Goal: Book appointment/travel/reservation

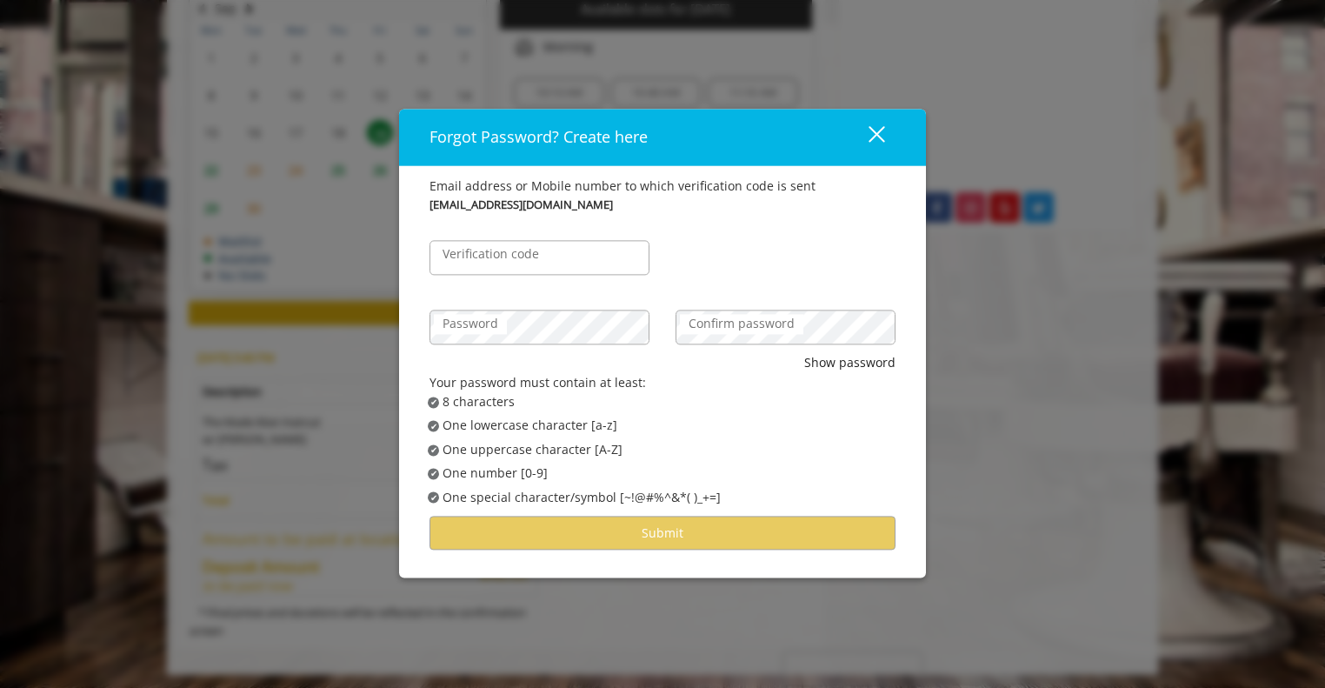
scroll to position [149, 0]
click at [876, 145] on div "close" at bounding box center [866, 137] width 35 height 26
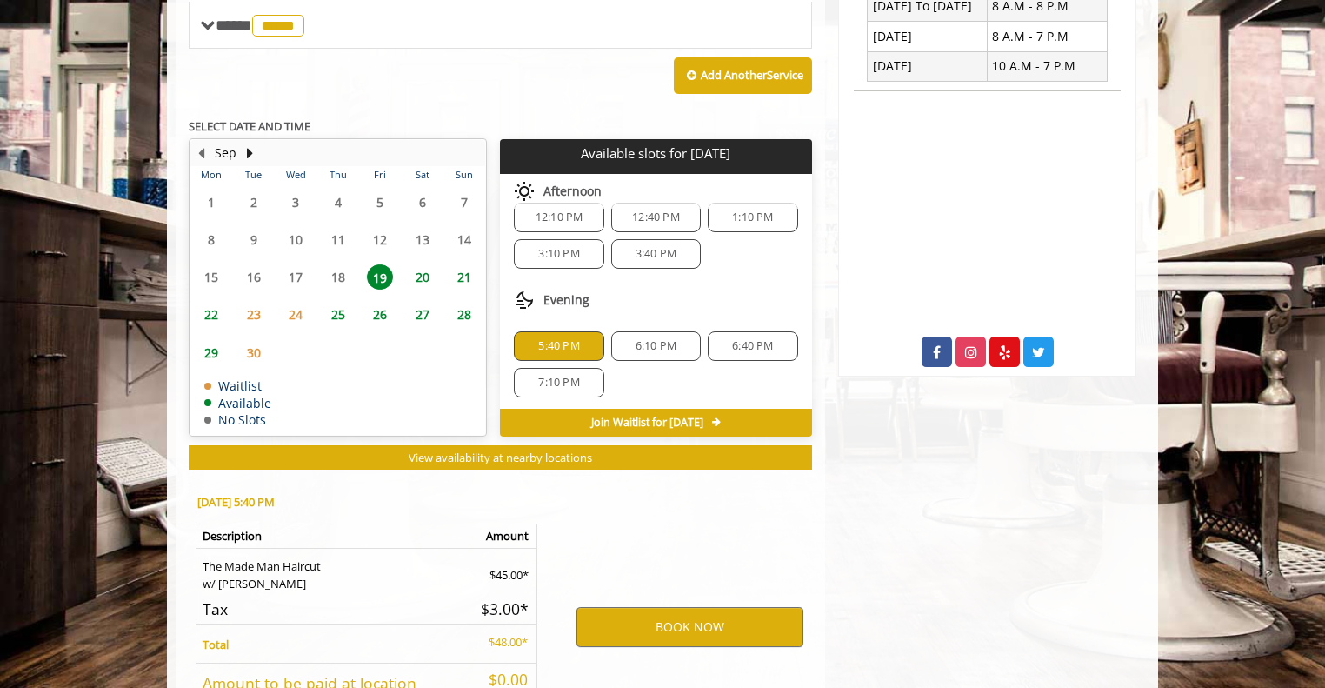
scroll to position [508, 0]
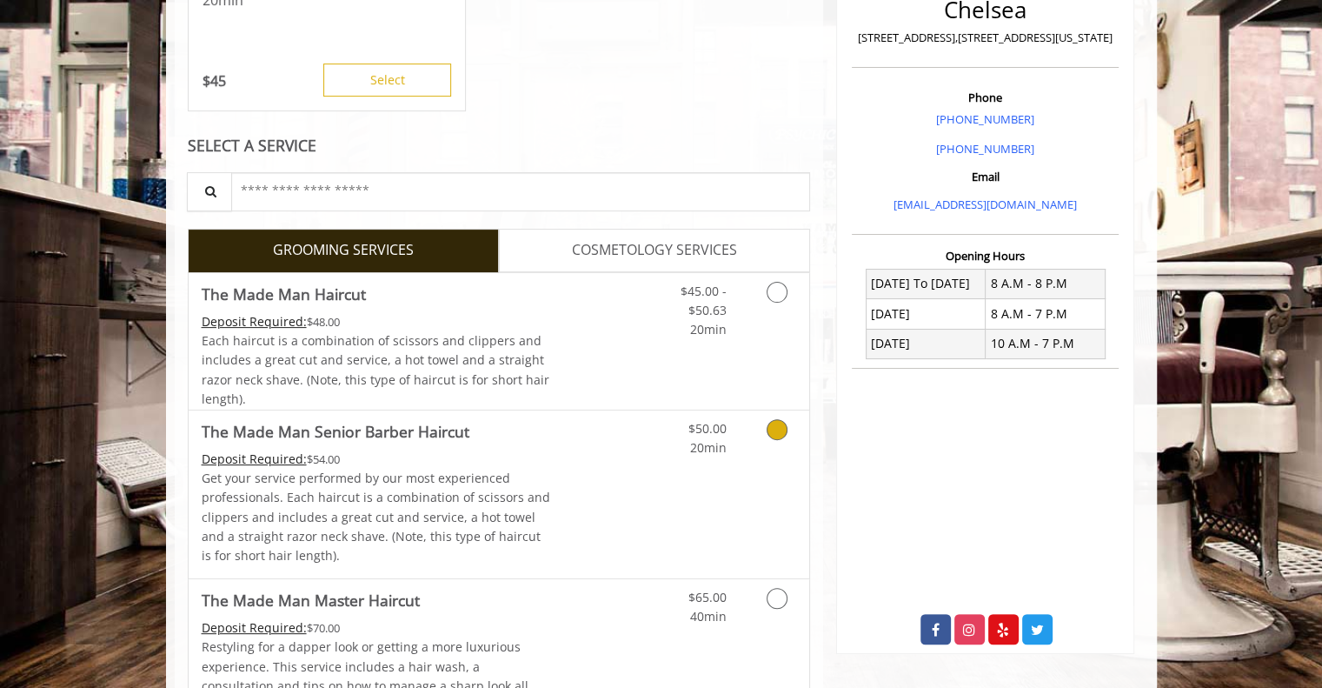
scroll to position [435, 0]
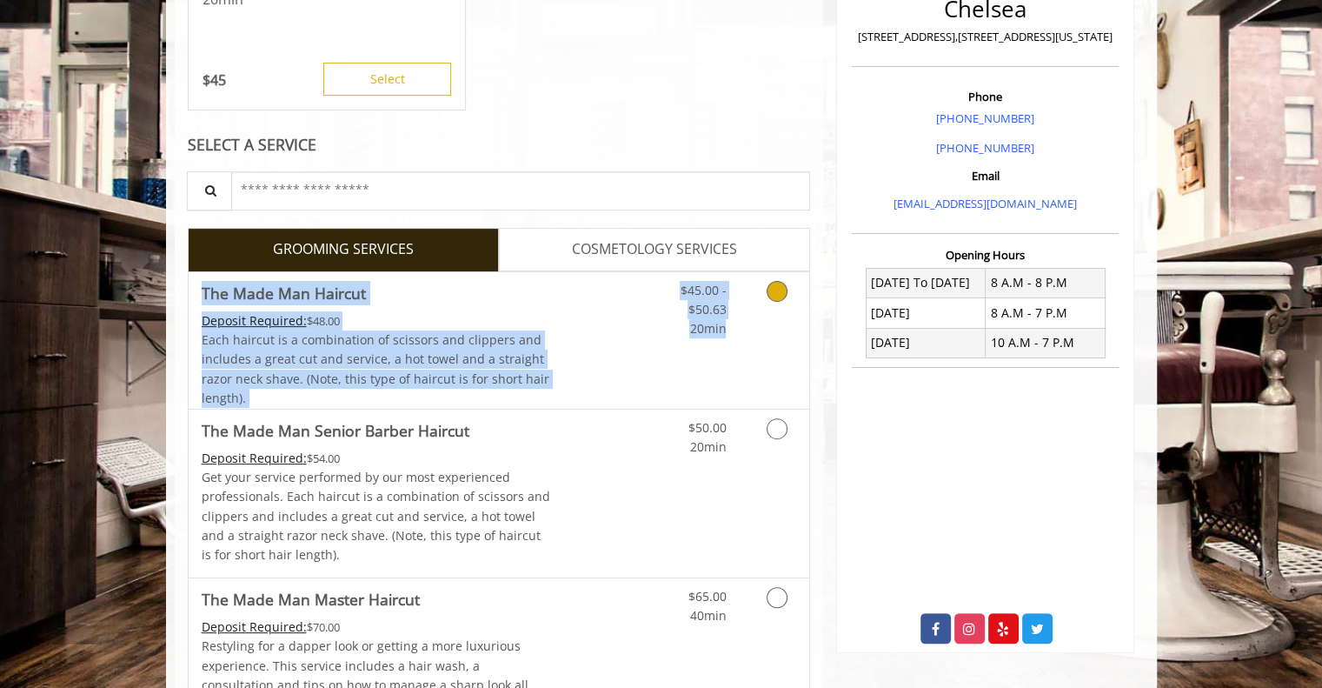
drag, startPoint x: 782, startPoint y: 275, endPoint x: 782, endPoint y: 261, distance: 13.9
click at [770, 287] on icon "Grooming services" at bounding box center [777, 291] width 21 height 21
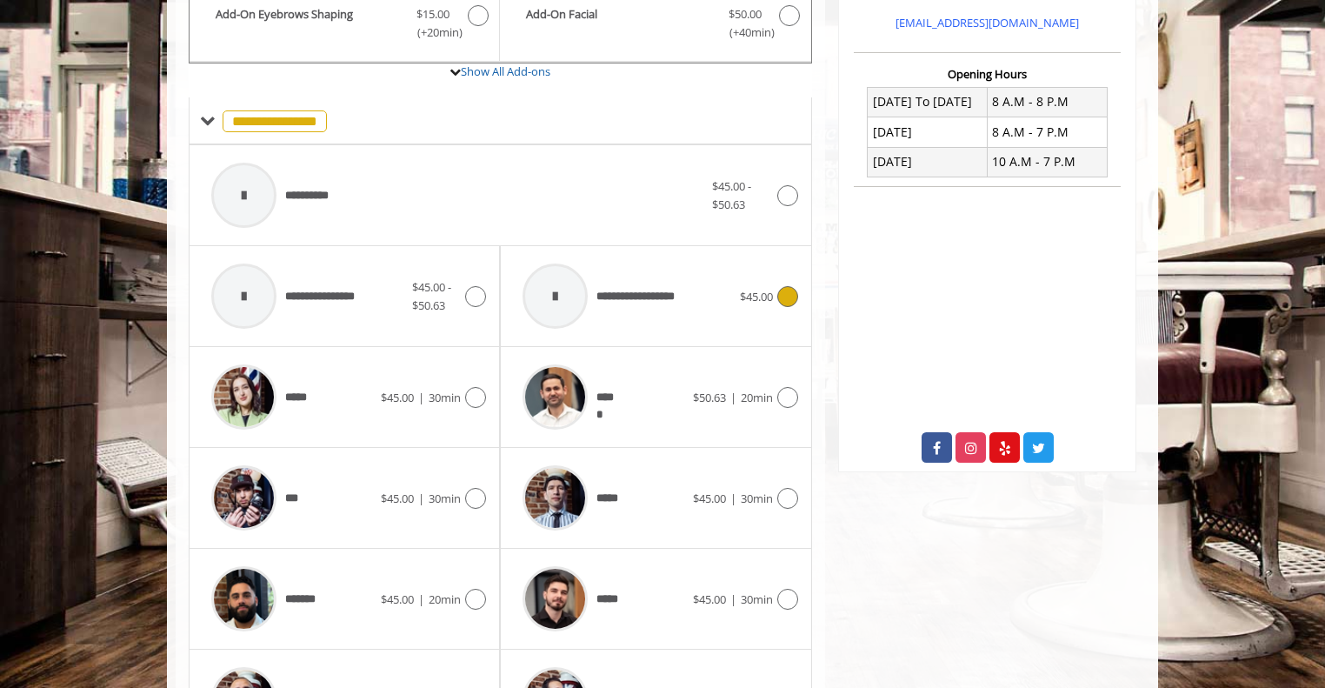
scroll to position [690, 0]
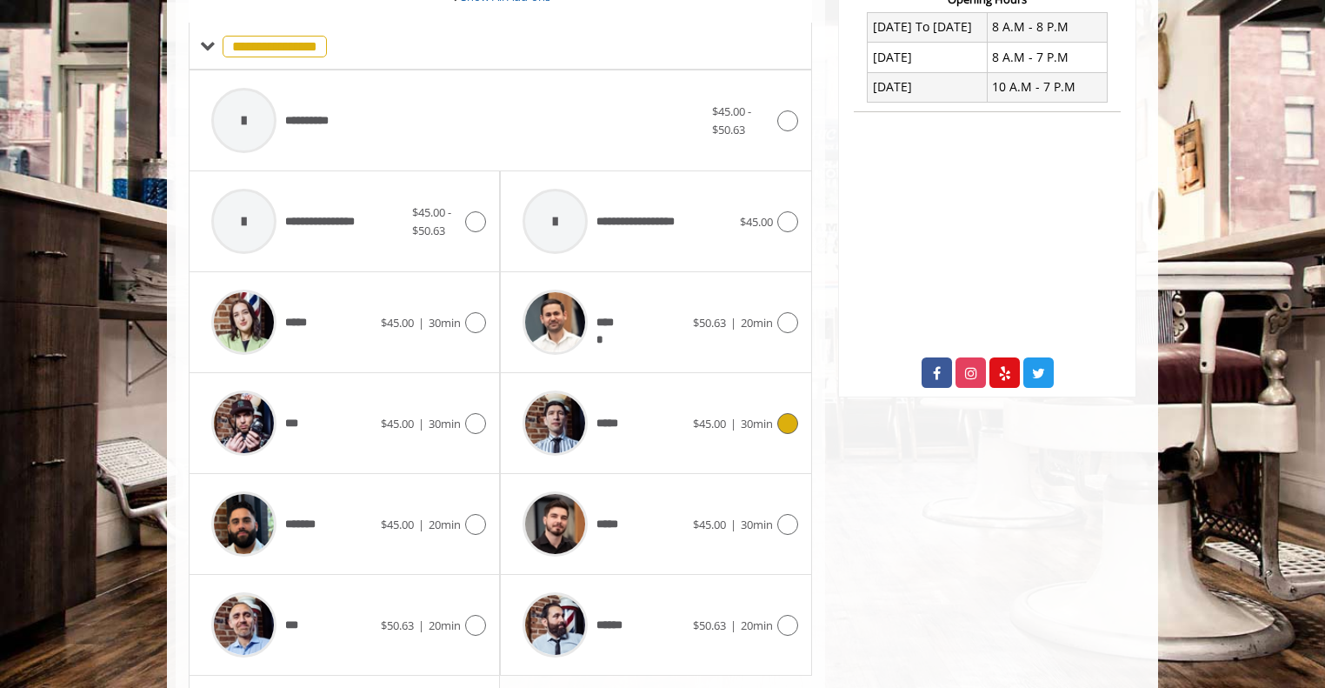
click at [741, 416] on span "30min" at bounding box center [757, 424] width 32 height 16
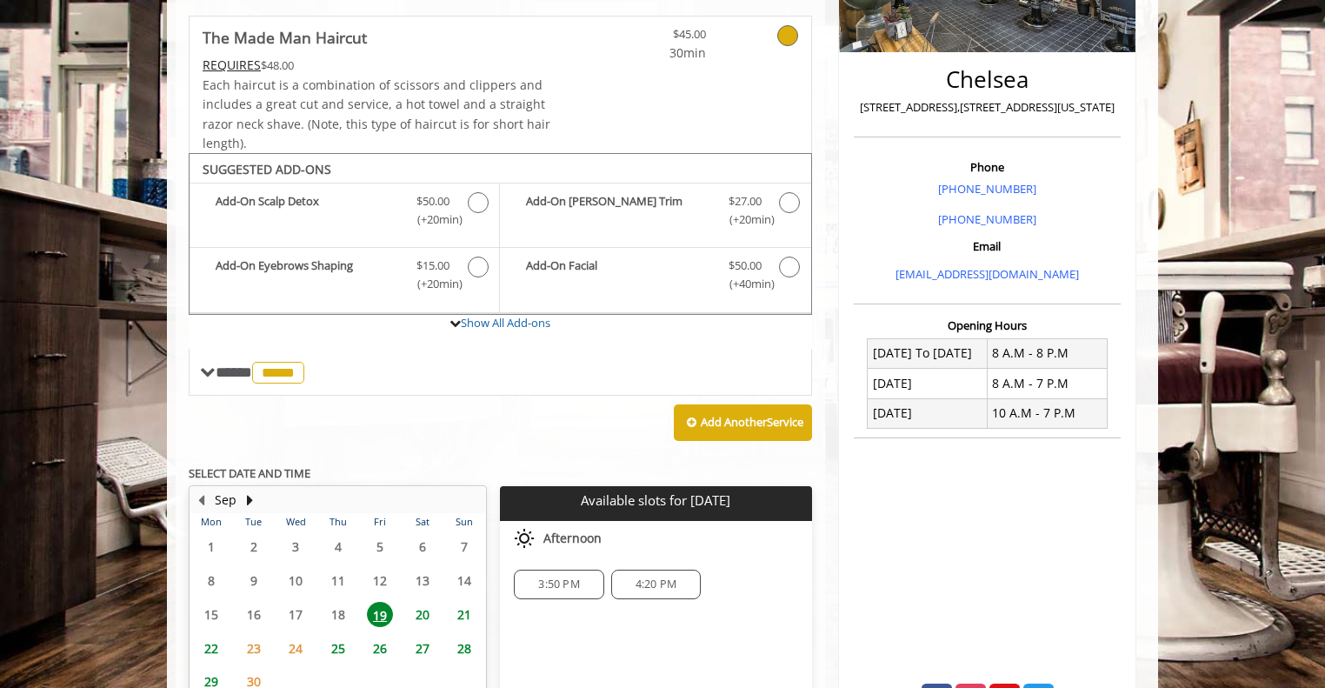
scroll to position [516, 0]
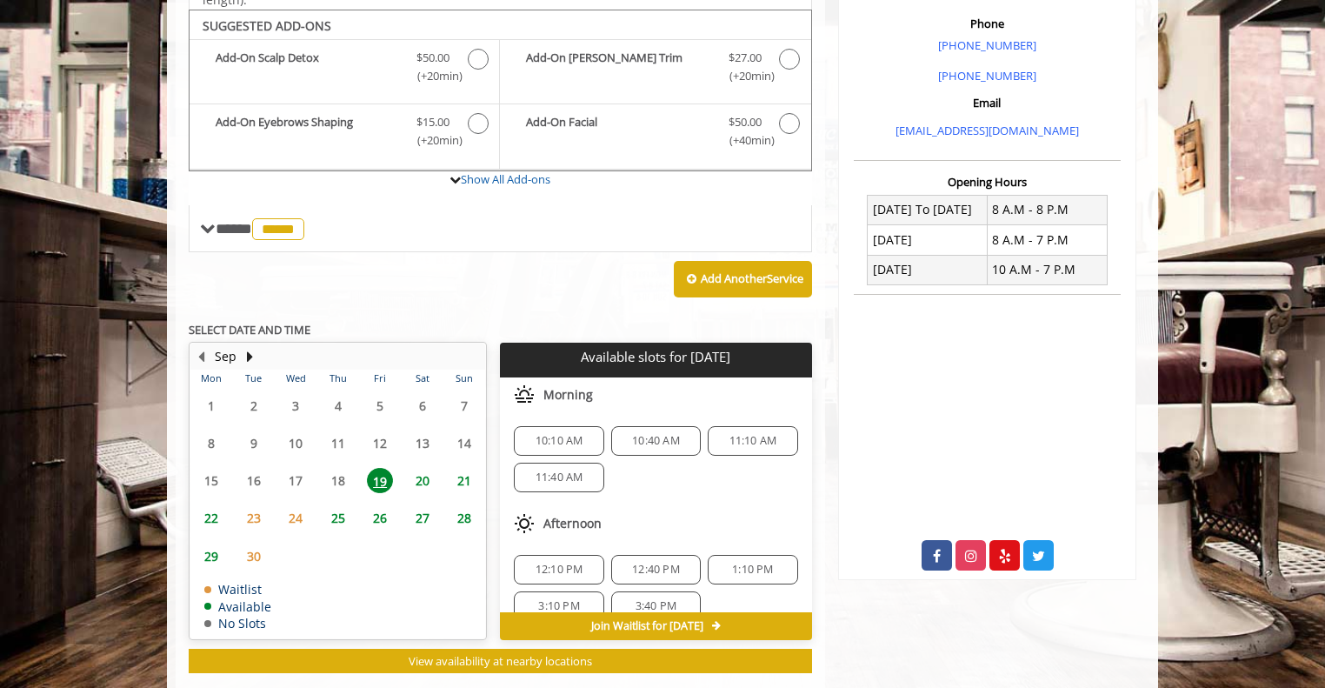
scroll to position [149, 0]
